Goal: Transaction & Acquisition: Purchase product/service

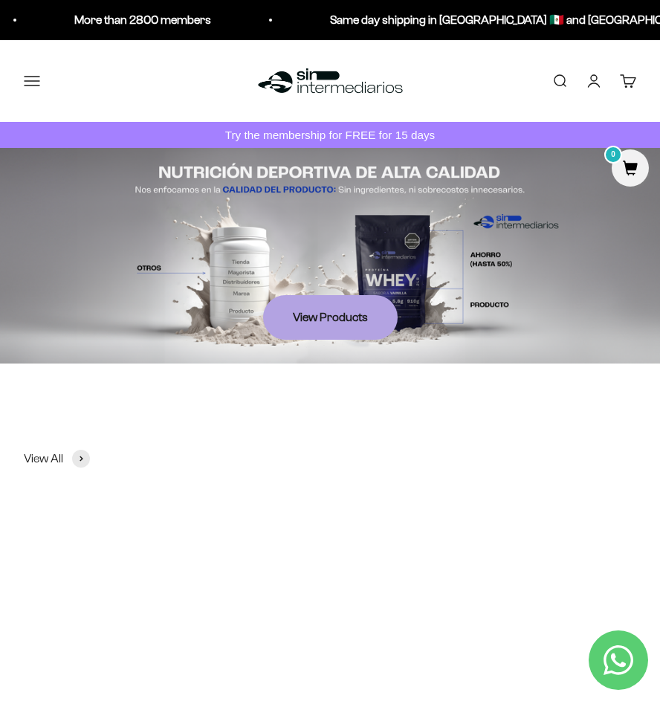
click at [40, 83] on button "Menu" at bounding box center [32, 81] width 16 height 16
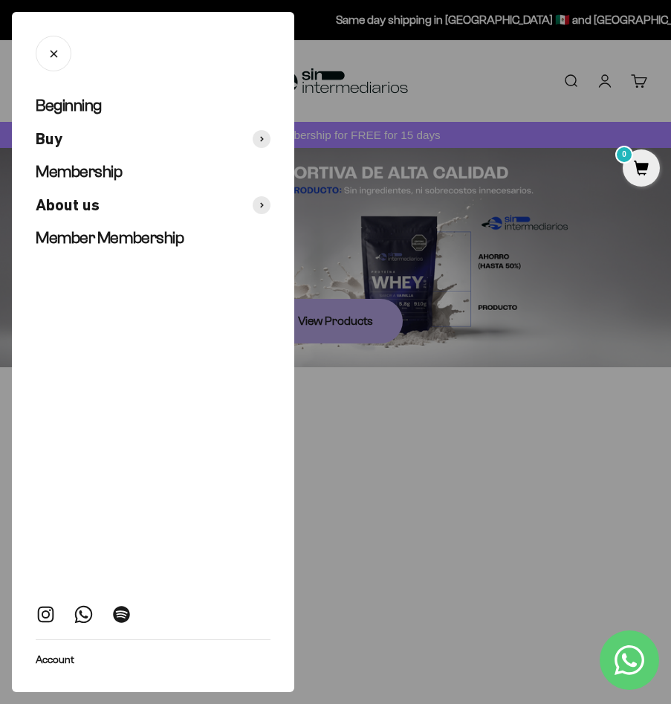
click at [546, 314] on div at bounding box center [335, 352] width 671 height 704
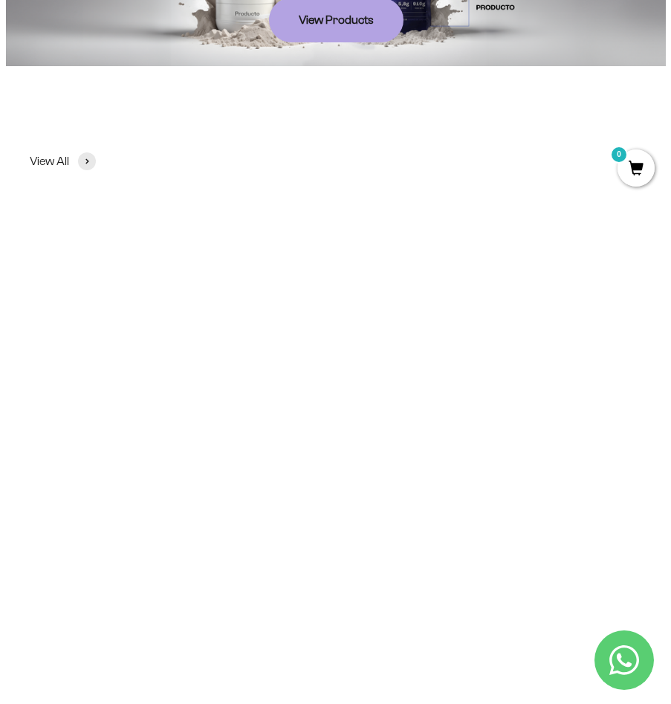
scroll to position [74, 0]
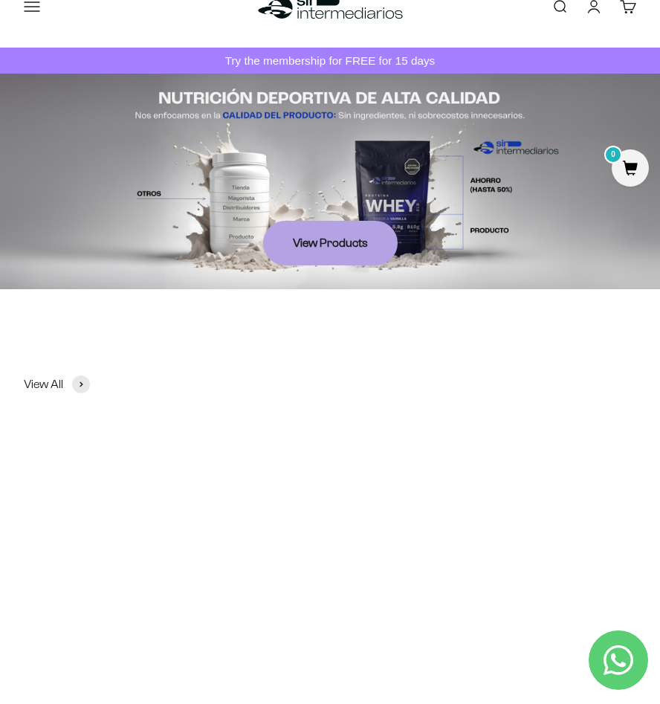
click at [30, 13] on button "Menu" at bounding box center [32, 7] width 16 height 16
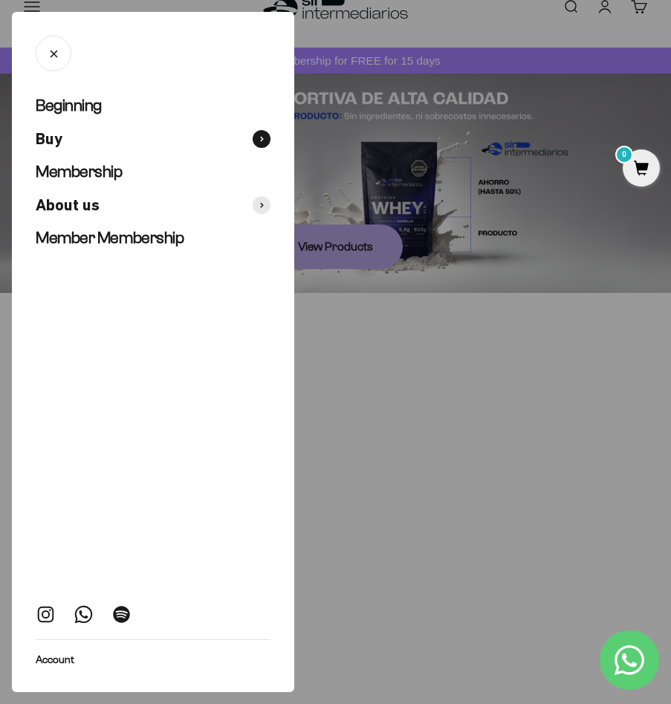
click at [56, 138] on span "Buy" at bounding box center [49, 140] width 27 height 22
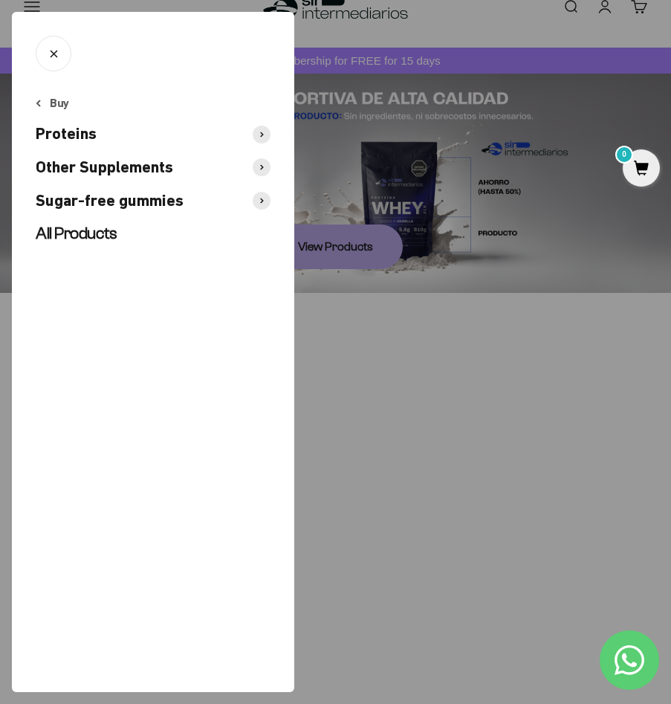
click at [122, 165] on span "Other Supplements" at bounding box center [104, 168] width 137 height 22
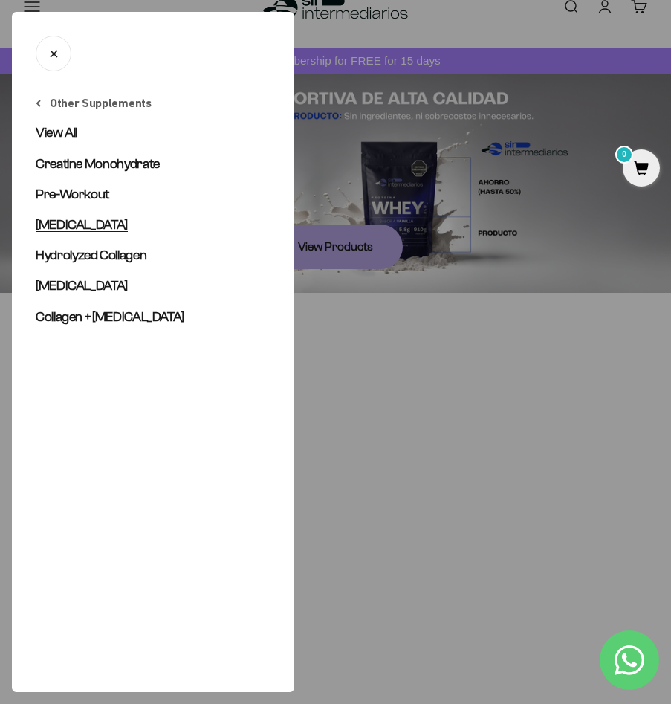
click at [81, 232] on link "Amino acids" at bounding box center [153, 225] width 235 height 19
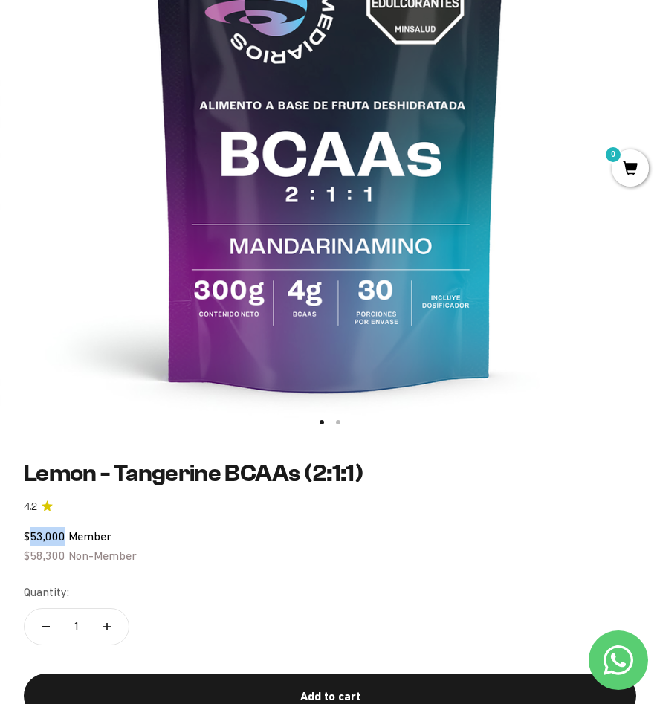
drag, startPoint x: 28, startPoint y: 539, endPoint x: 65, endPoint y: 535, distance: 37.3
click at [65, 535] on span "$53,000 Member" at bounding box center [68, 535] width 88 height 13
drag, startPoint x: 65, startPoint y: 535, endPoint x: 79, endPoint y: 560, distance: 28.6
click at [79, 560] on span "$58,300 Non-Member" at bounding box center [80, 554] width 113 height 13
drag, startPoint x: 79, startPoint y: 560, endPoint x: 229, endPoint y: 591, distance: 153.2
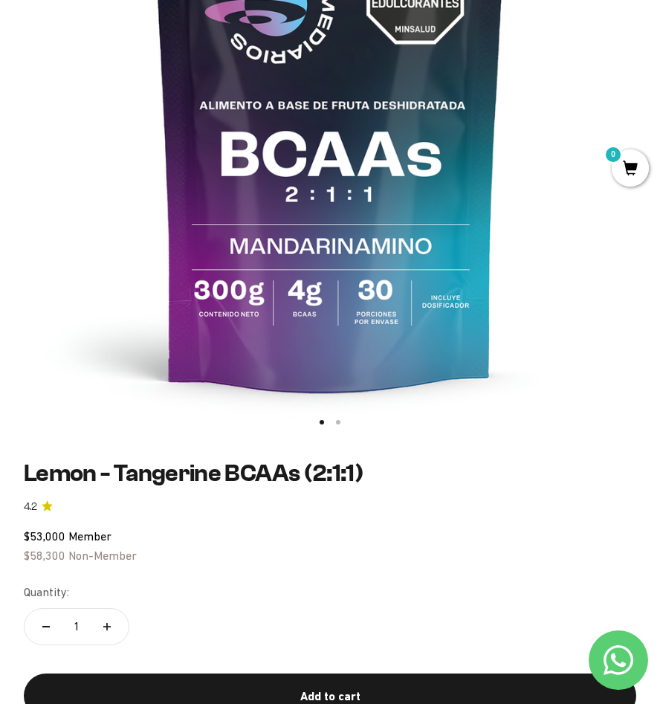
click at [229, 591] on div "Quantity: 1" at bounding box center [330, 616] width 612 height 67
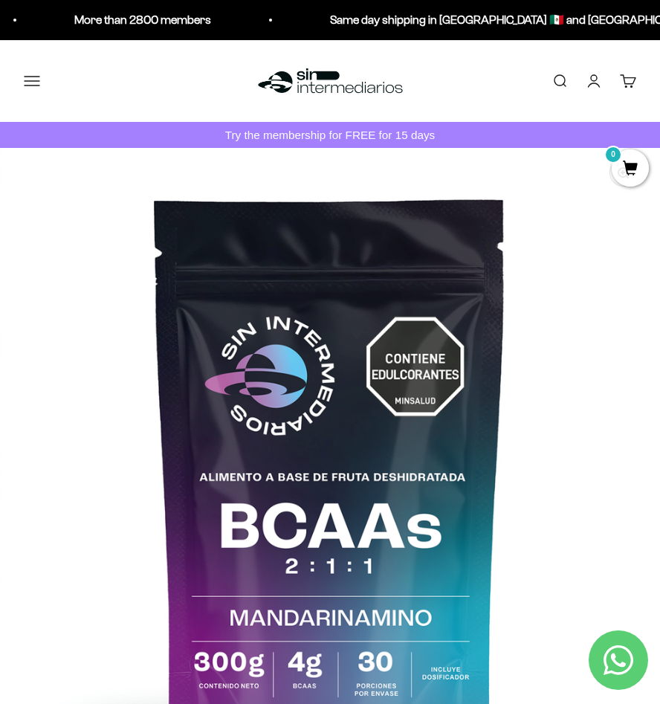
click at [35, 83] on button "Menu" at bounding box center [32, 81] width 16 height 16
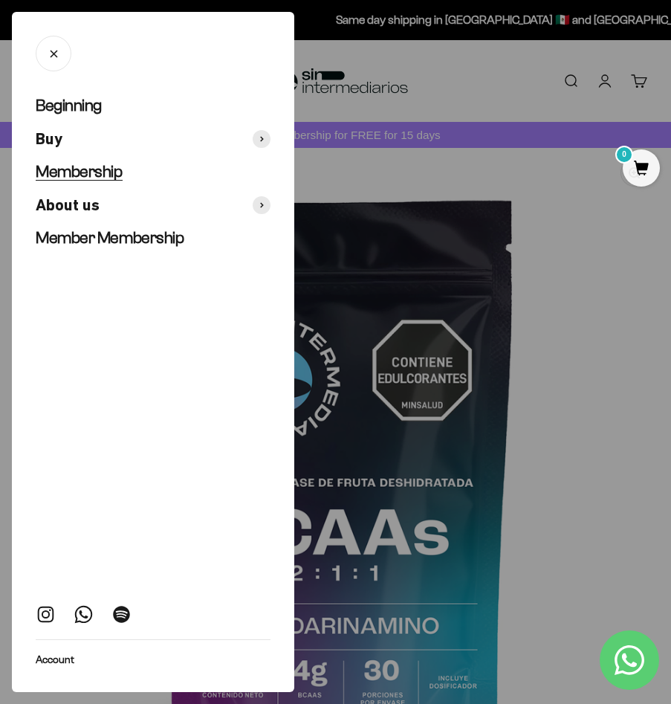
click at [93, 175] on span "Membership" at bounding box center [79, 171] width 87 height 19
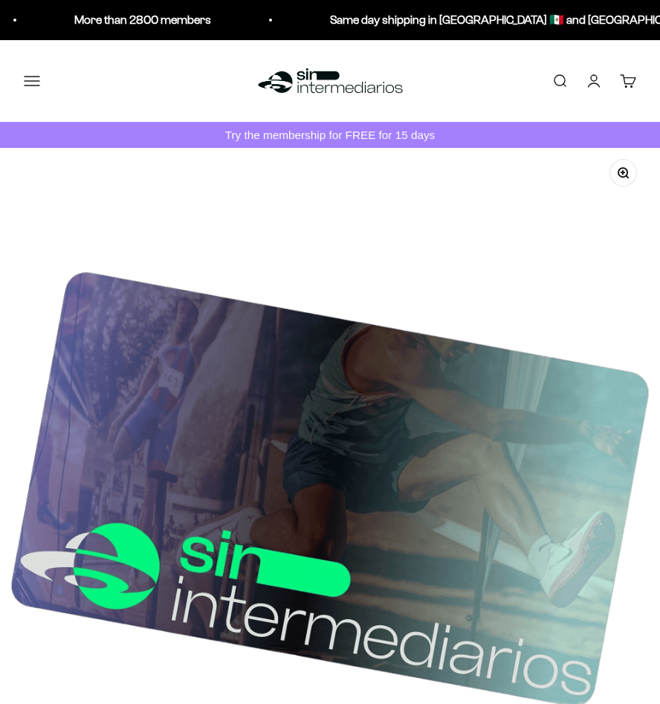
click at [34, 81] on button "Menu" at bounding box center [32, 81] width 16 height 16
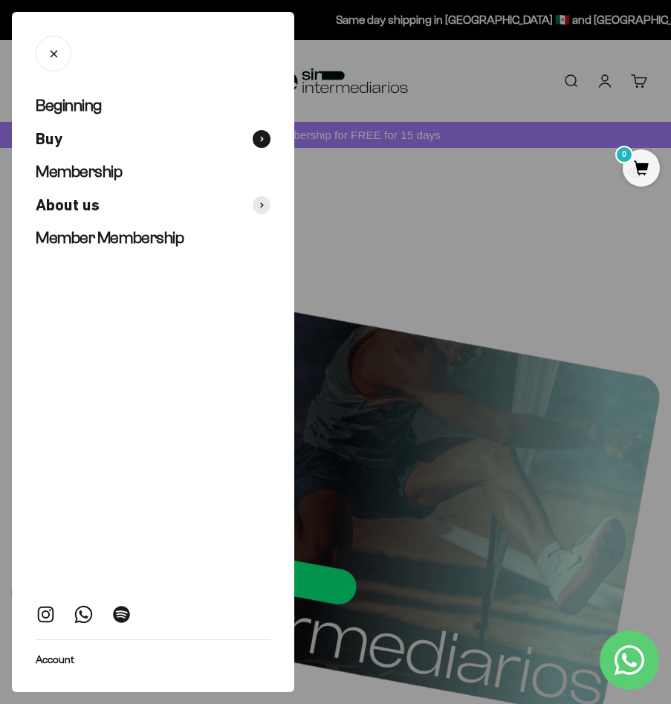
click at [91, 144] on button "Buy" at bounding box center [153, 140] width 235 height 22
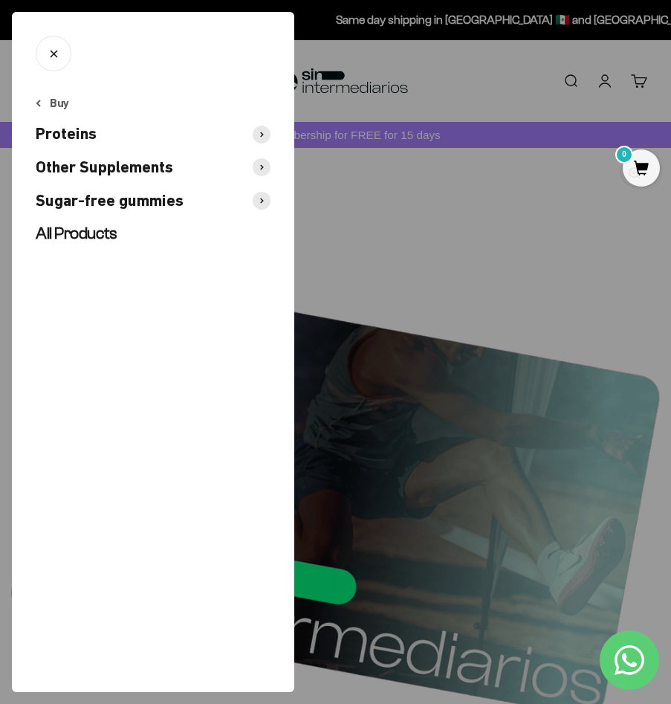
click at [106, 169] on span "Other Supplements" at bounding box center [104, 168] width 137 height 22
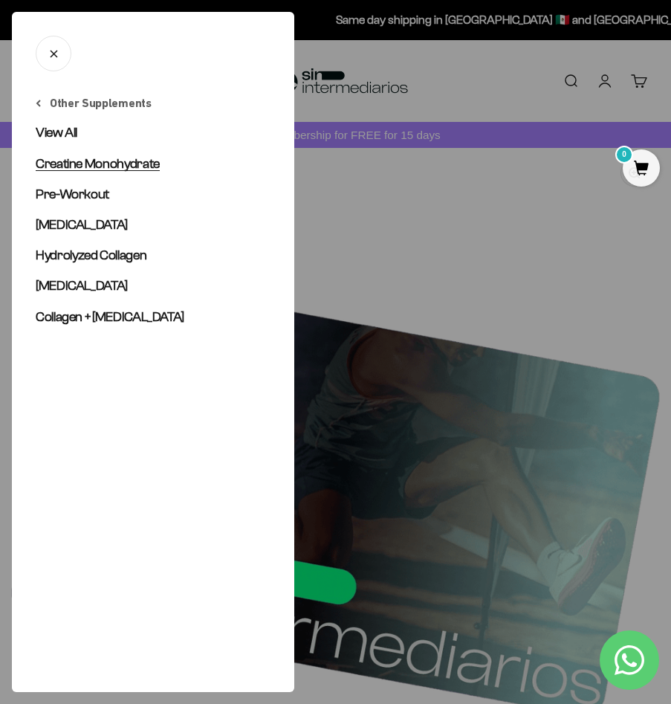
click at [69, 167] on span "Creatine Monohydrate" at bounding box center [98, 163] width 124 height 15
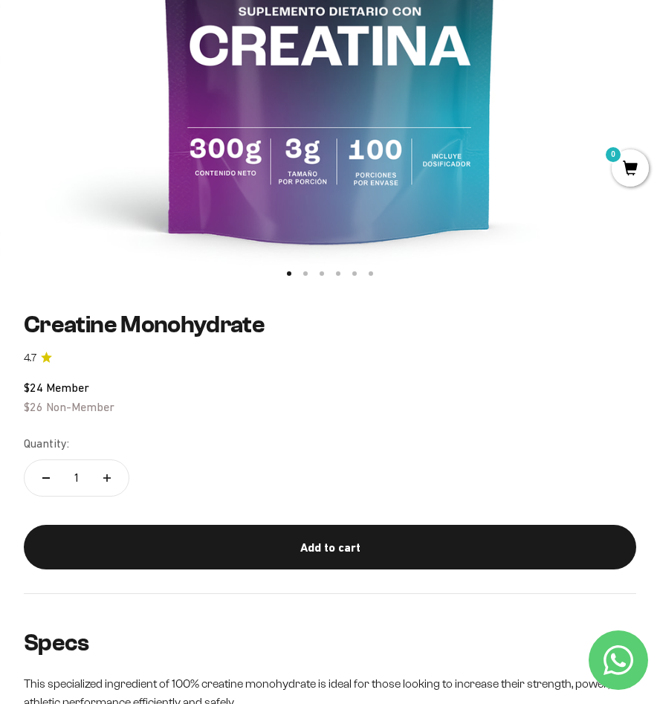
click at [36, 389] on span "$24" at bounding box center [33, 386] width 19 height 13
click at [37, 389] on span "$24" at bounding box center [33, 386] width 19 height 13
click at [38, 389] on span "$24" at bounding box center [33, 386] width 19 height 13
drag, startPoint x: 38, startPoint y: 389, endPoint x: 88, endPoint y: 430, distance: 65.5
click at [88, 430] on safe-sticky "Creatine Monohydrate 4.7 $24 Member $26 Non-Member Calidad de líder, precio int…" at bounding box center [330, 452] width 612 height 282
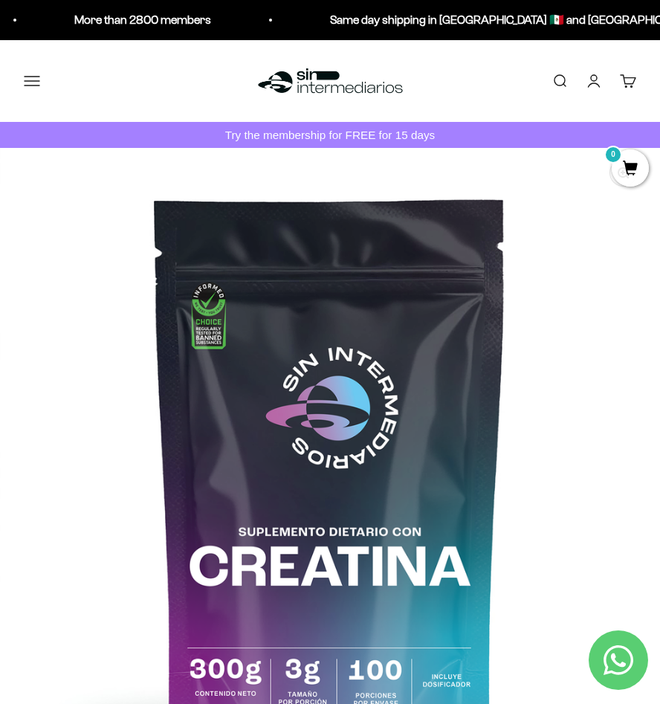
click at [24, 84] on button "Menu" at bounding box center [32, 81] width 16 height 16
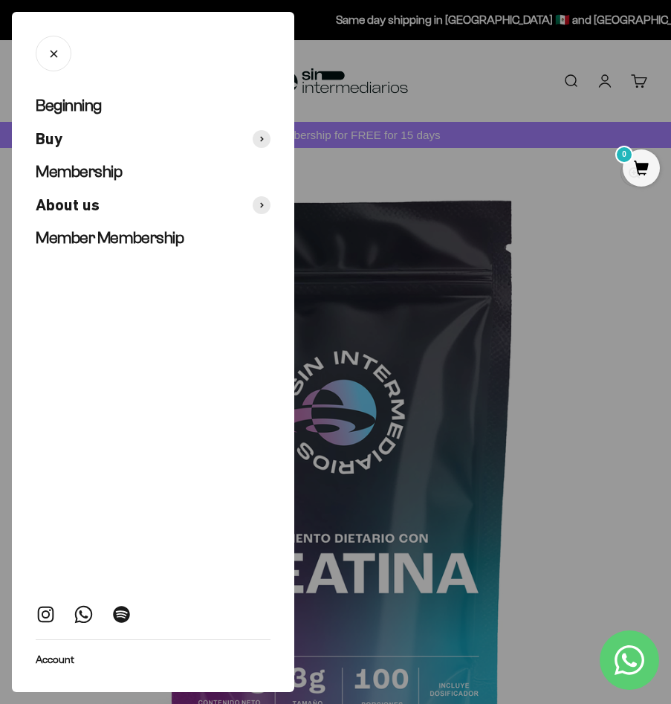
click at [47, 51] on icon "Close" at bounding box center [54, 54] width 14 height 14
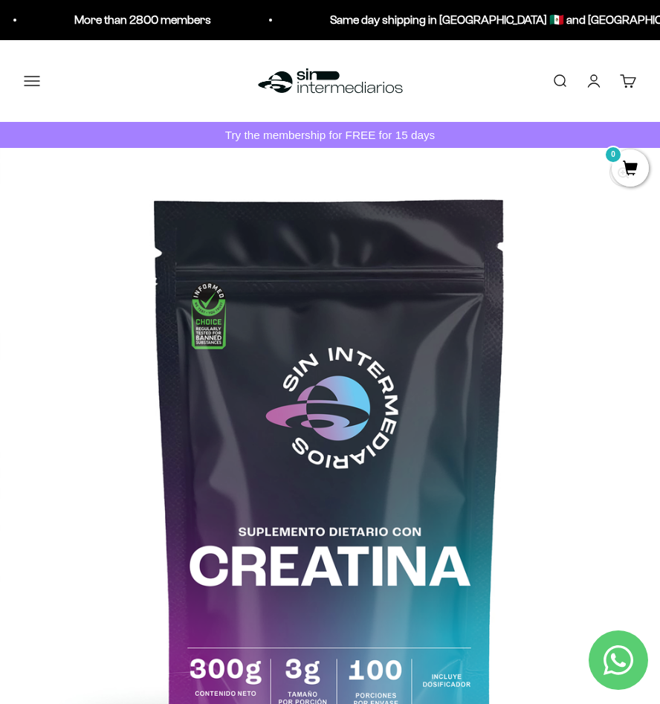
click at [593, 81] on link "Sign in" at bounding box center [594, 81] width 16 height 16
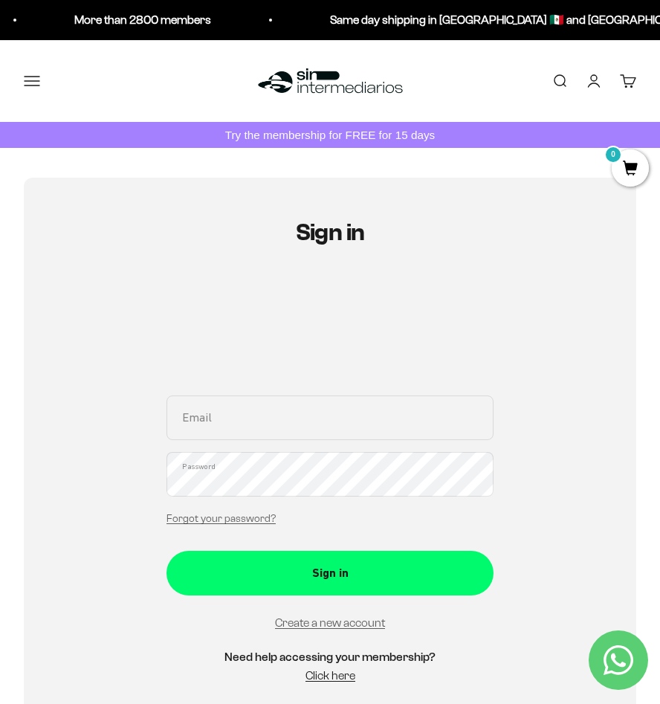
click at [471, 27] on p "Same day shipping in [GEOGRAPHIC_DATA] 🇲🇽 and [GEOGRAPHIC_DATA] 🇨🇴" at bounding box center [521, 19] width 383 height 19
click at [476, 18] on p "Same day shipping in [GEOGRAPHIC_DATA] 🇲🇽 and [GEOGRAPHIC_DATA] 🇨🇴" at bounding box center [520, 19] width 383 height 19
drag, startPoint x: 477, startPoint y: 17, endPoint x: 489, endPoint y: 17, distance: 11.9
click at [478, 17] on p "Same day shipping in [GEOGRAPHIC_DATA] 🇲🇽 and [GEOGRAPHIC_DATA] 🇨🇴" at bounding box center [520, 19] width 383 height 19
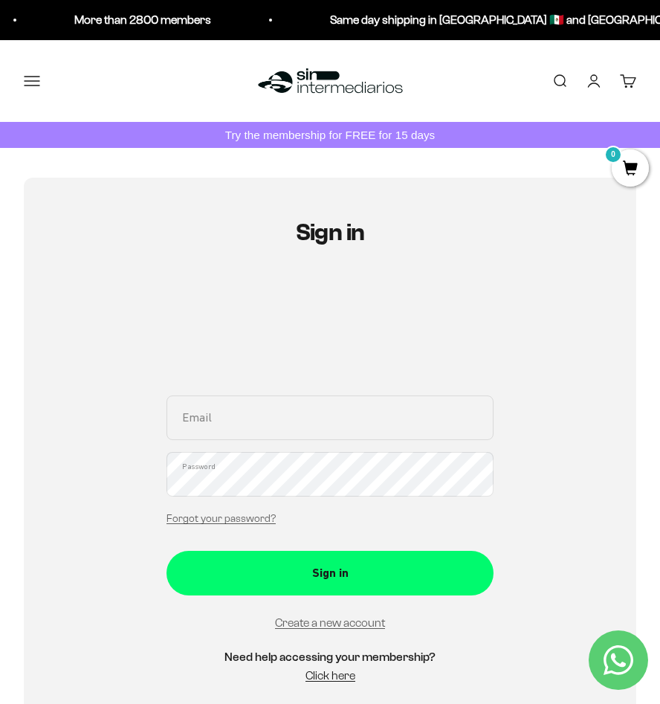
click at [622, 77] on link "Shopping trolley 0" at bounding box center [628, 81] width 16 height 16
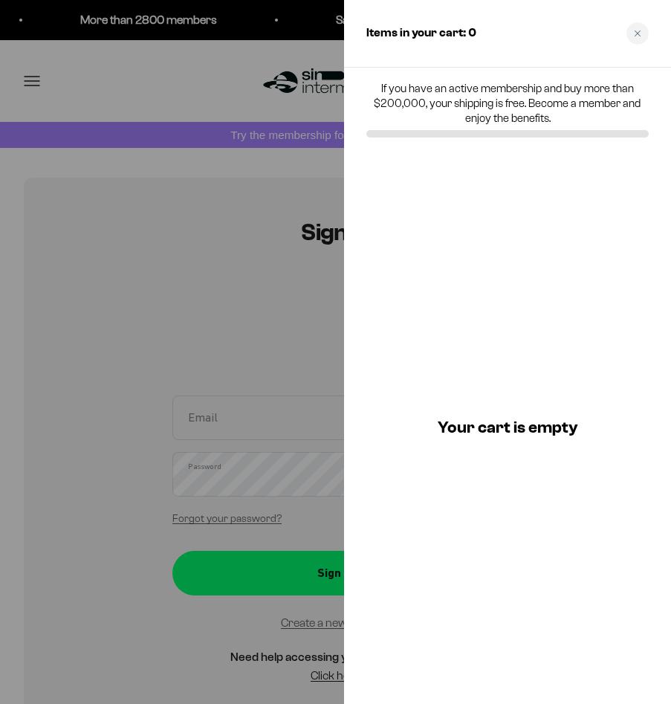
click at [623, 39] on div "Items in your cart: 0" at bounding box center [507, 34] width 327 height 68
click at [632, 39] on div "Close cart" at bounding box center [637, 33] width 22 height 22
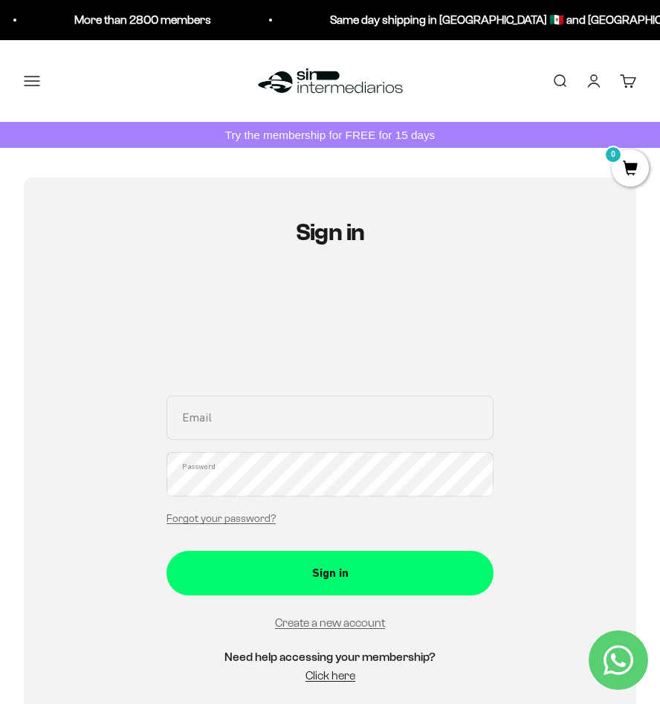
click at [421, 25] on p "Same day shipping in Mexico 🇲🇽 and Colombia 🇨🇴" at bounding box center [520, 19] width 383 height 19
click at [254, 412] on input "Email" at bounding box center [329, 417] width 327 height 45
click at [392, 19] on p "Same day shipping in Mexico 🇲🇽 and Colombia 🇨🇴" at bounding box center [521, 19] width 383 height 19
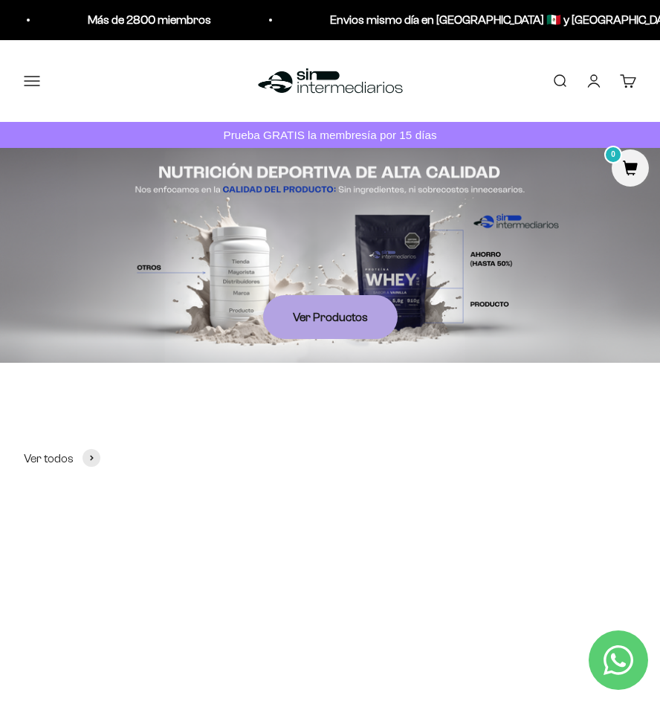
click at [591, 89] on link "Iniciar sesión" at bounding box center [594, 81] width 16 height 16
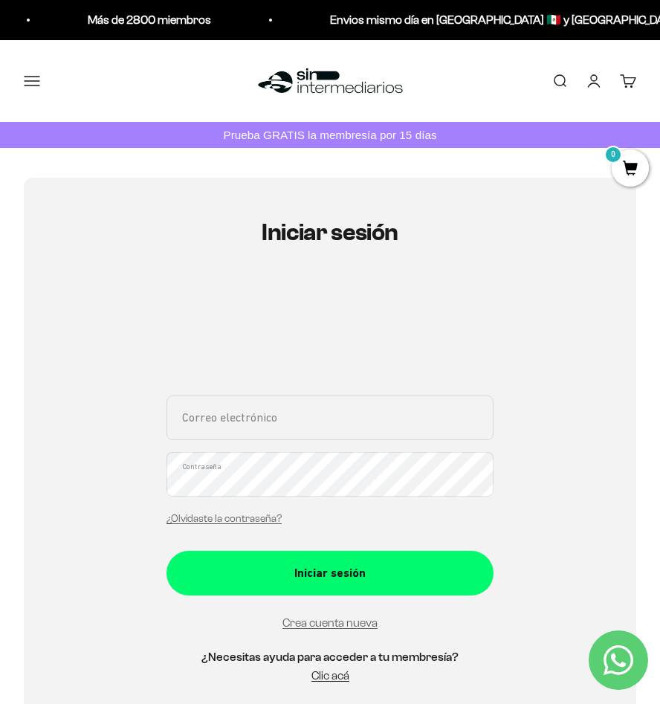
click at [297, 432] on input "Correo electrónico" at bounding box center [329, 417] width 327 height 45
click at [230, 407] on input "Correo electrónico" at bounding box center [329, 417] width 327 height 45
paste input "Majomendoza1709@gmail.com"
type input "Majomendoza1709@gmail.com"
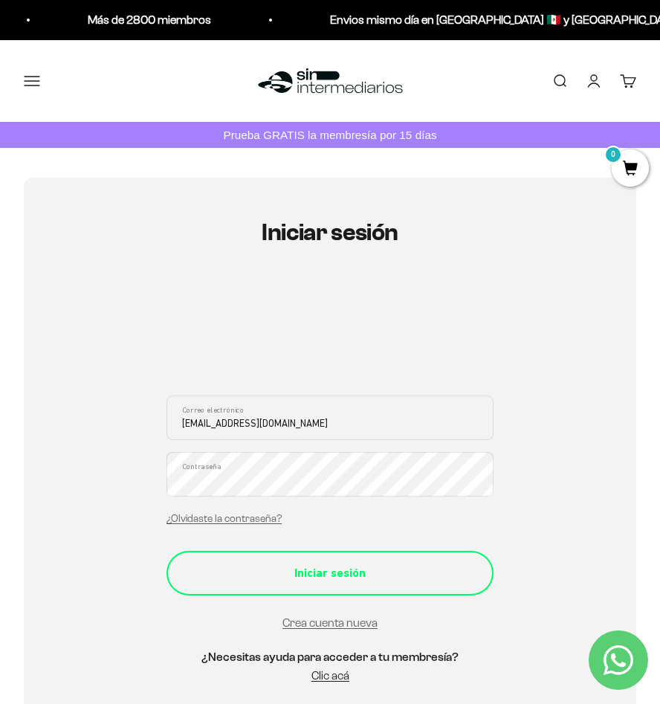
click at [352, 572] on div "Iniciar sesión" at bounding box center [330, 572] width 268 height 19
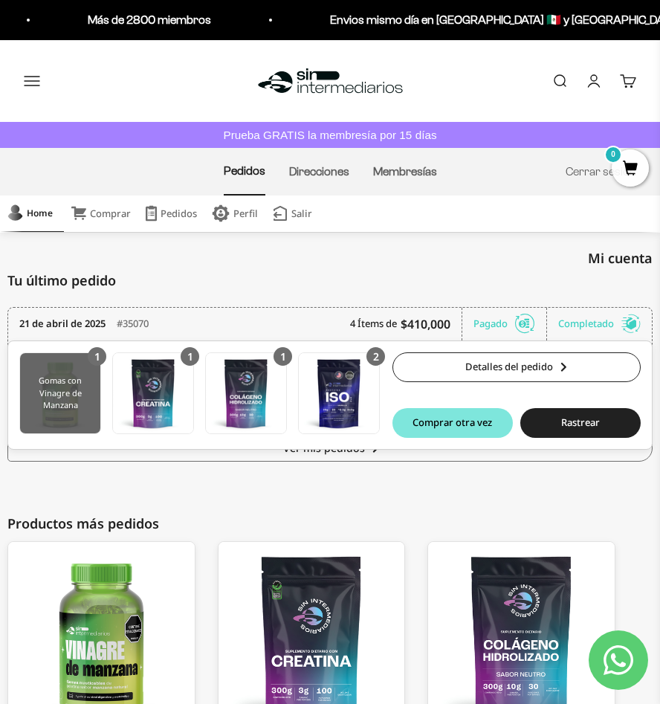
click at [100, 402] on img at bounding box center [60, 393] width 80 height 80
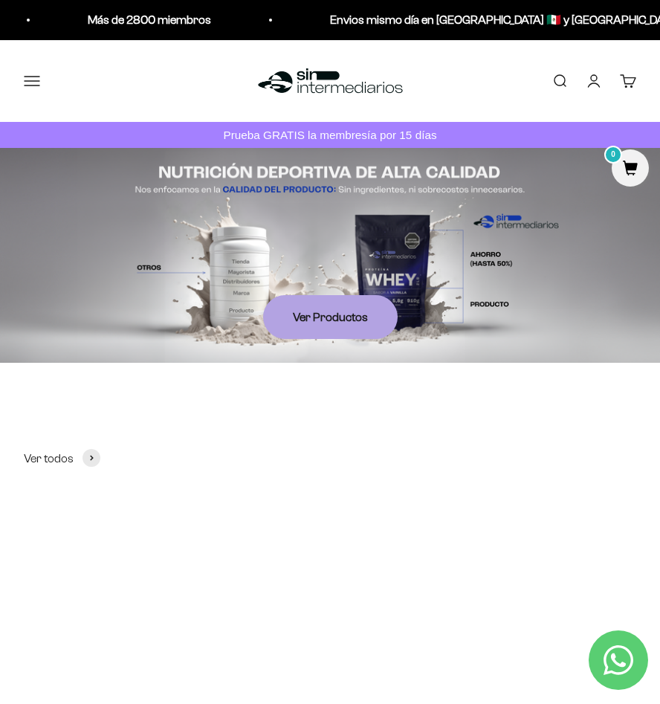
click at [594, 88] on link "Cuenta" at bounding box center [594, 81] width 16 height 16
click at [589, 77] on link "Cuenta" at bounding box center [594, 81] width 16 height 16
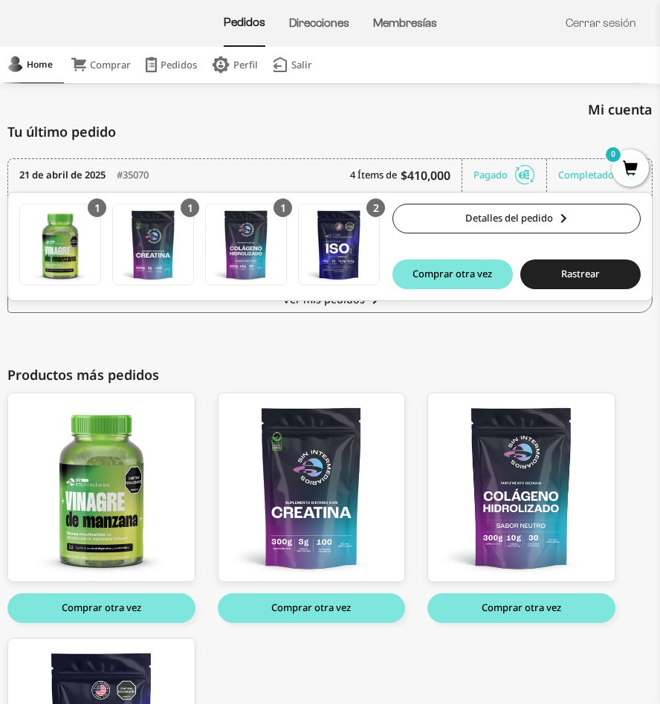
scroll to position [294, 0]
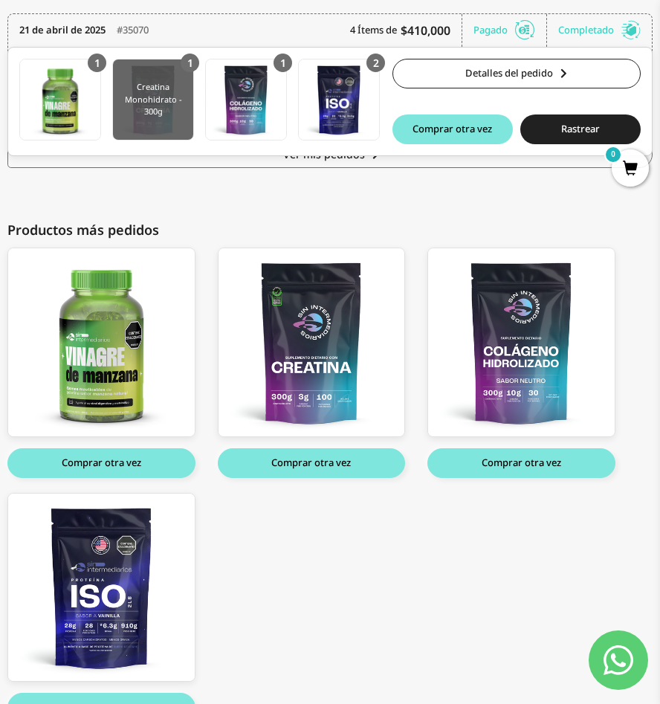
click at [193, 97] on img at bounding box center [153, 99] width 80 height 80
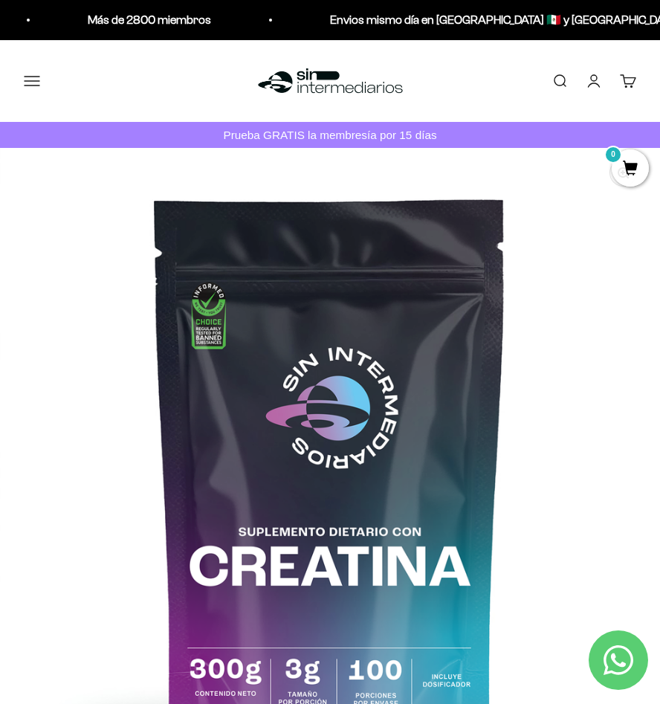
click at [40, 76] on button "Menú" at bounding box center [32, 81] width 16 height 16
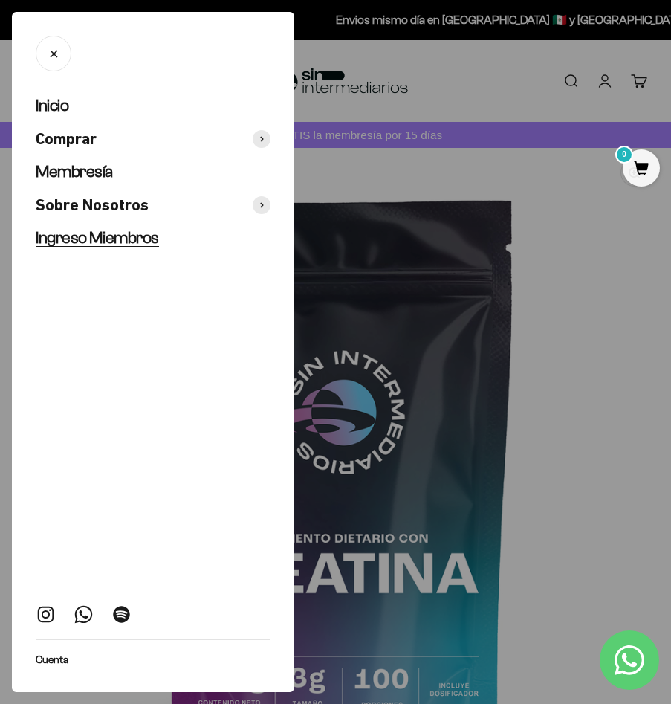
click at [113, 241] on span "Ingreso Miembros" at bounding box center [97, 237] width 123 height 19
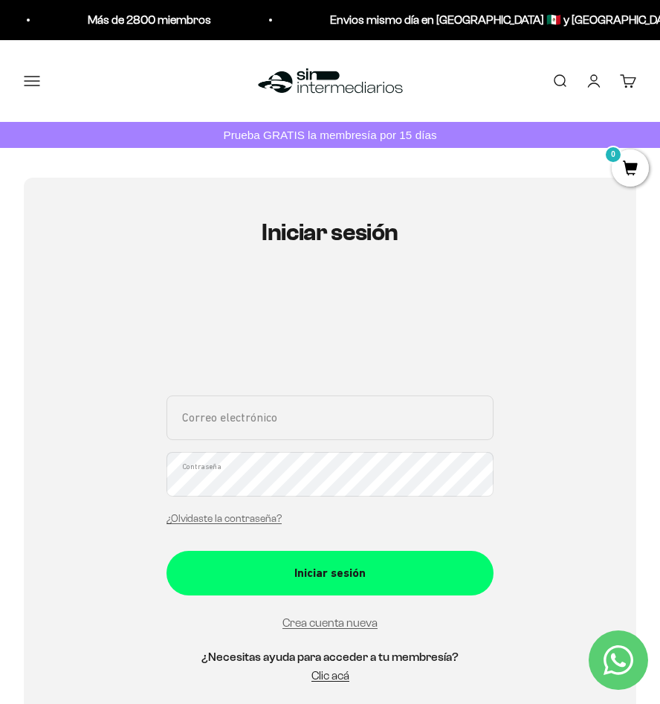
click at [311, 398] on input "Correo electrónico" at bounding box center [329, 417] width 327 height 45
type input "Majomendoza1709@gmail.com"
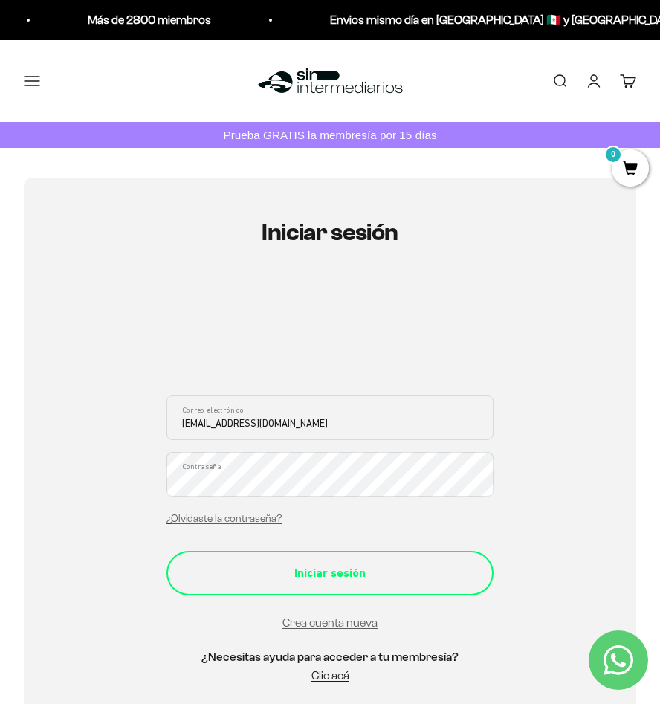
click at [343, 571] on div "Iniciar sesión" at bounding box center [330, 572] width 268 height 19
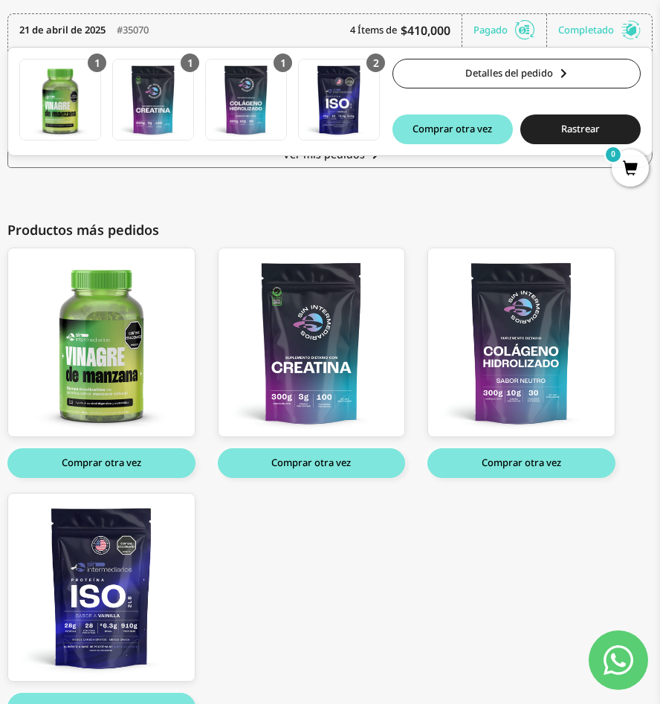
scroll to position [145, 0]
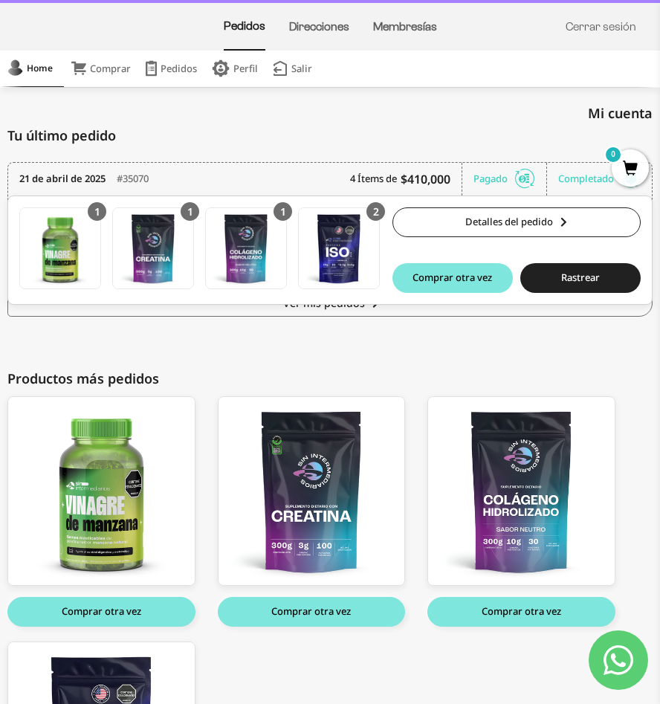
click at [0, 0] on link "Perfil" at bounding box center [0, 0] width 0 height 0
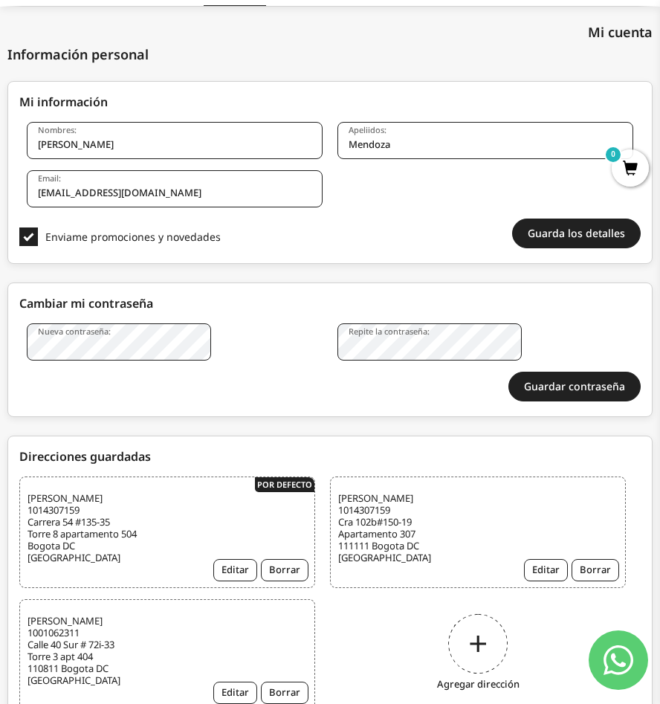
scroll to position [3, 0]
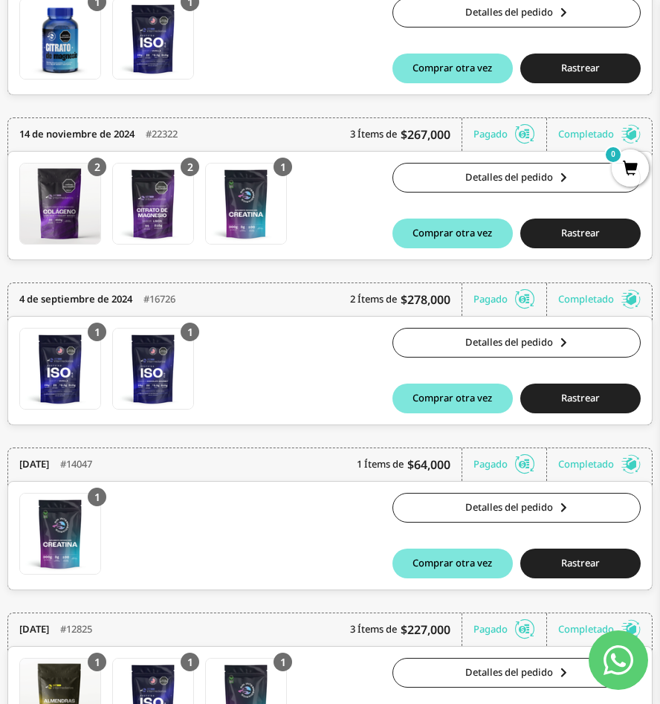
scroll to position [817, 0]
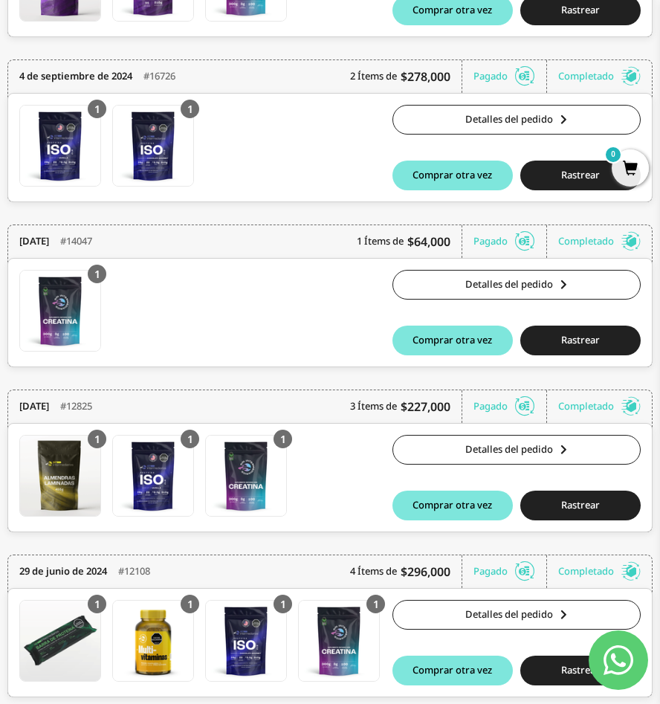
click at [612, 659] on icon "Contact us on WhatsApp" at bounding box center [618, 660] width 30 height 30
drag, startPoint x: 105, startPoint y: 285, endPoint x: 104, endPoint y: 221, distance: 63.2
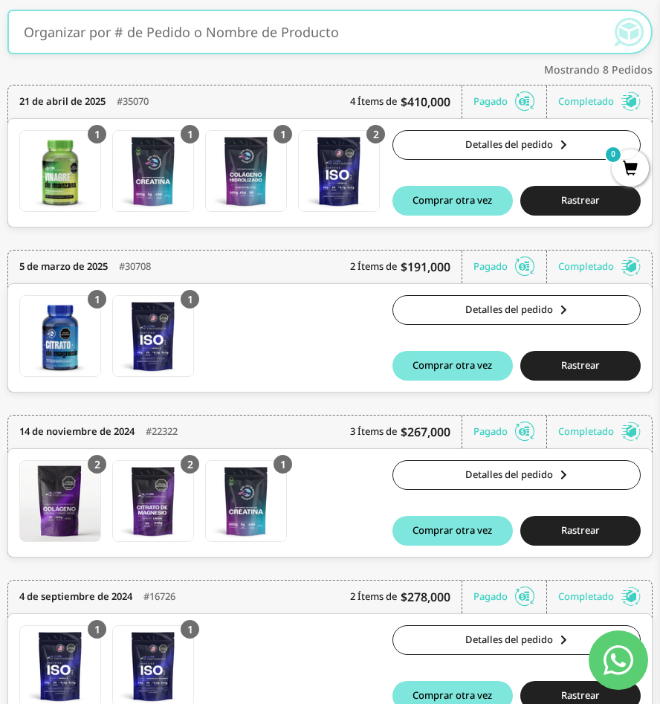
scroll to position [0, 0]
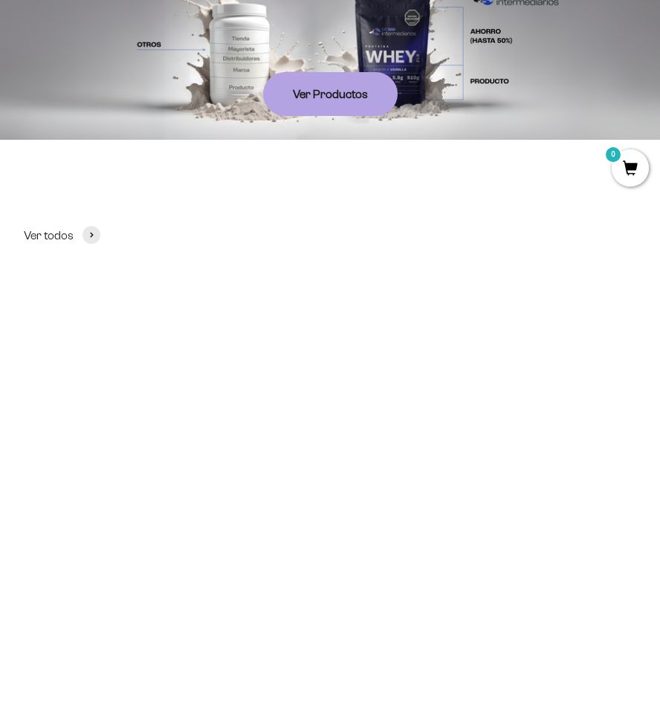
scroll to position [520, 0]
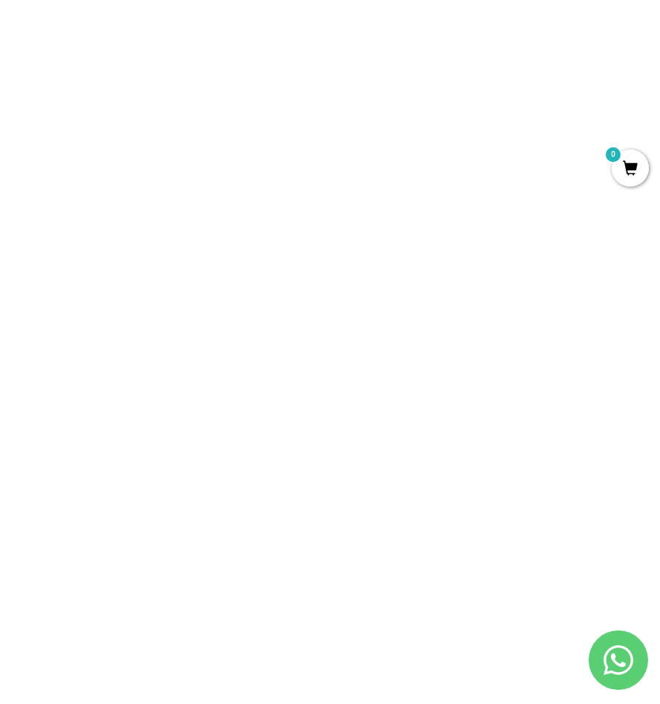
drag, startPoint x: 624, startPoint y: 264, endPoint x: 629, endPoint y: 273, distance: 11.0
click at [624, 264] on span at bounding box center [619, 263] width 14 height 17
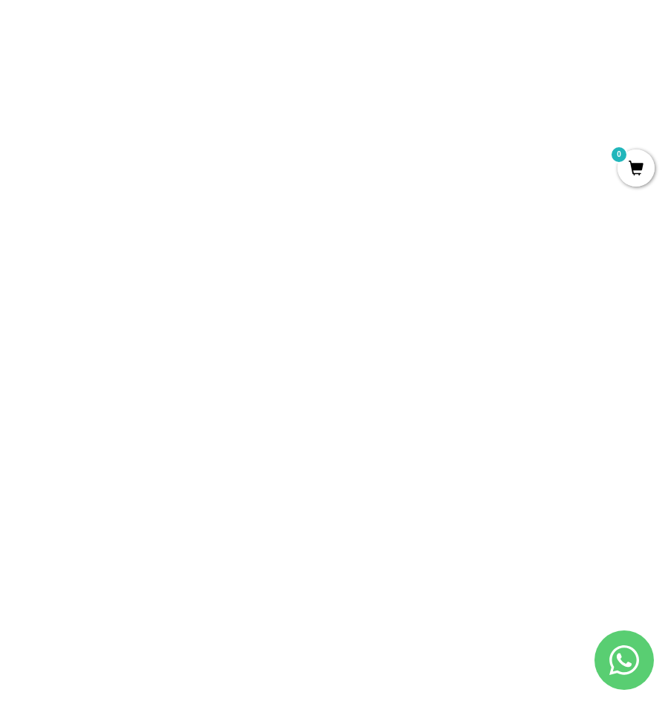
scroll to position [524, 0]
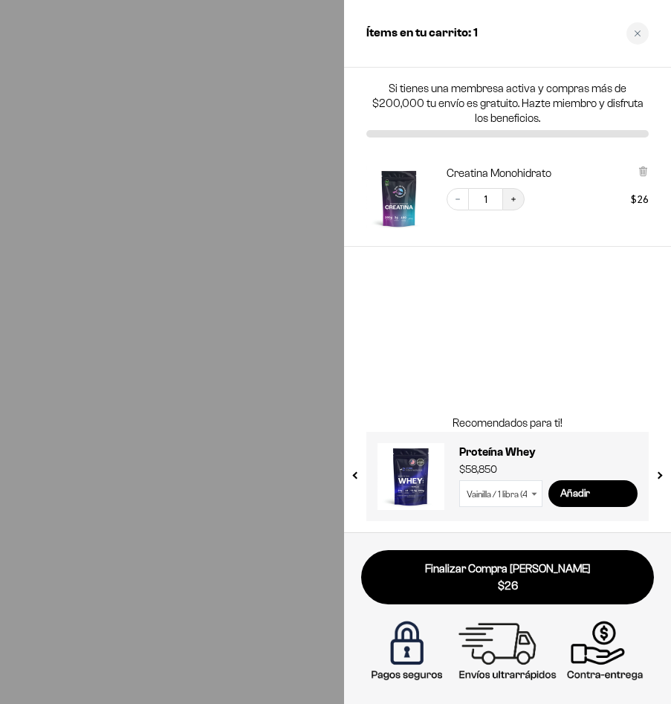
click at [515, 195] on icon "Increase quantity" at bounding box center [513, 199] width 9 height 9
click at [521, 586] on span "$52" at bounding box center [508, 585] width 272 height 17
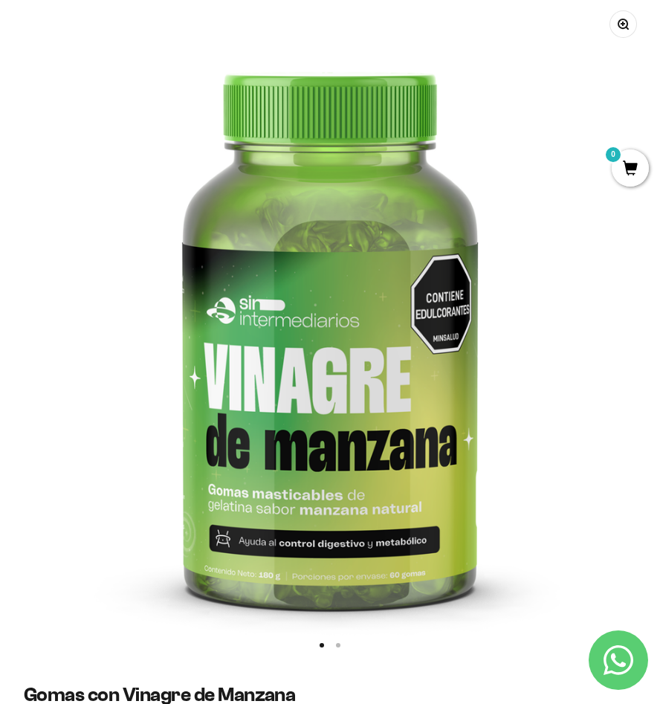
scroll to position [743, 0]
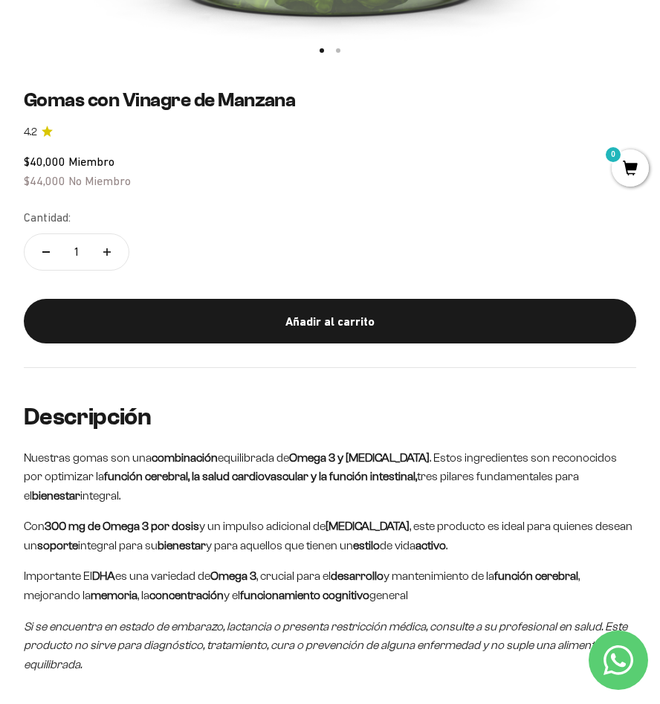
click at [456, 625] on em "Si se encuentra en estado de embarazo, lactancia o presenta restricción médica,…" at bounding box center [325, 645] width 603 height 51
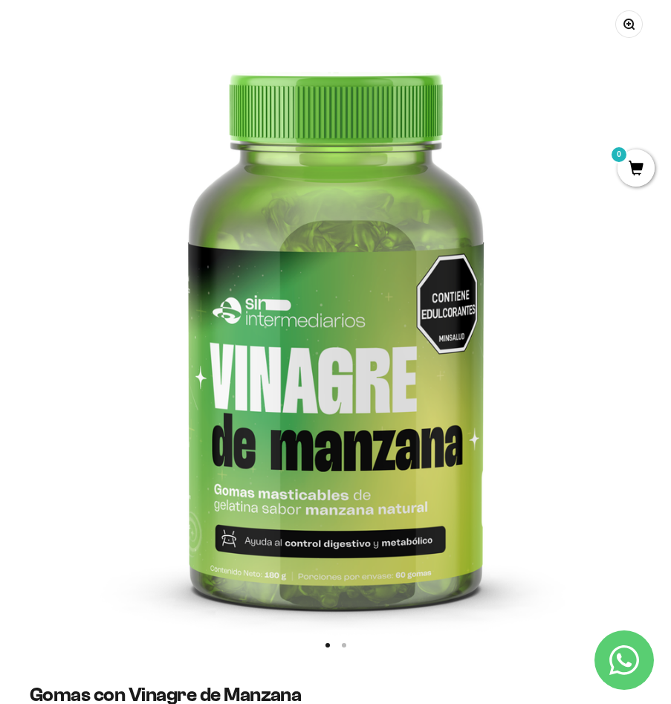
scroll to position [0, 0]
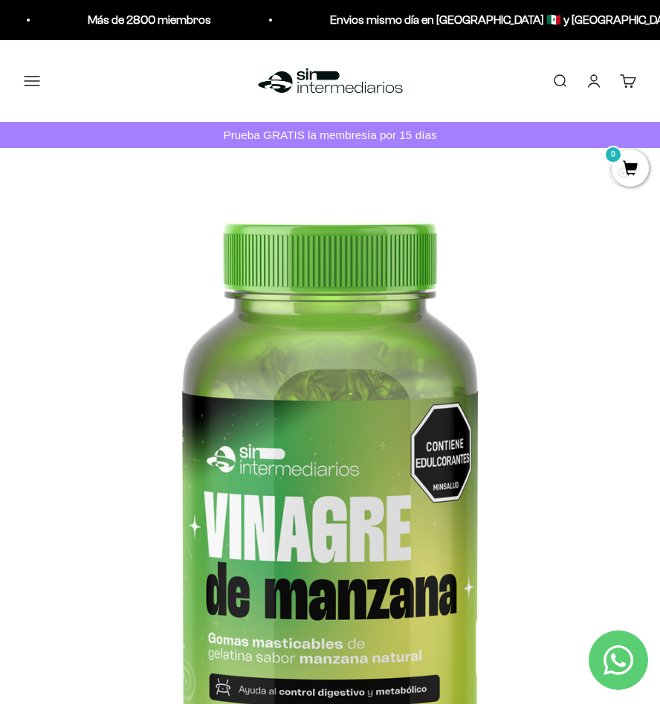
click at [48, 98] on div "Menú Buscar Inicio Comprar Proteínas Ver Todos Whey Iso Vegan Pancakes Pre-Entr…" at bounding box center [330, 81] width 660 height 82
click at [34, 89] on button "Menú" at bounding box center [32, 81] width 16 height 16
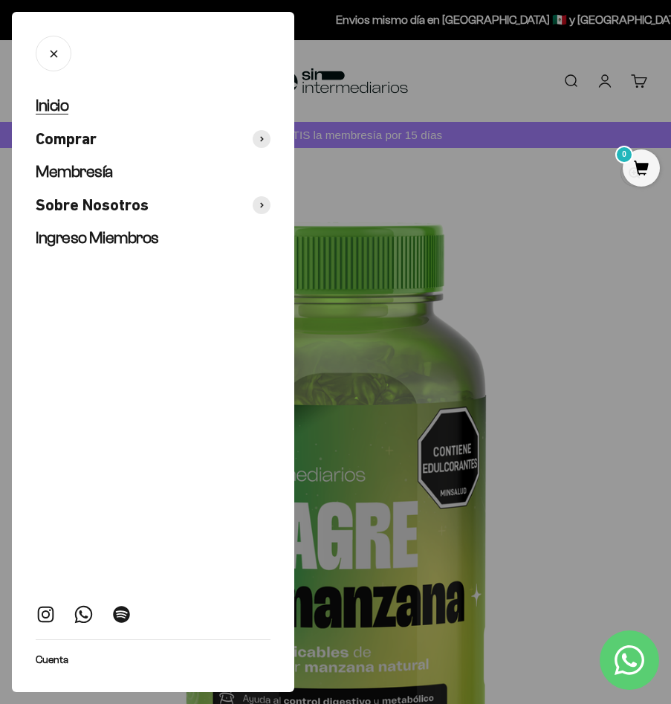
click at [83, 114] on link "Inicio" at bounding box center [153, 106] width 235 height 22
